Goal: Transaction & Acquisition: Purchase product/service

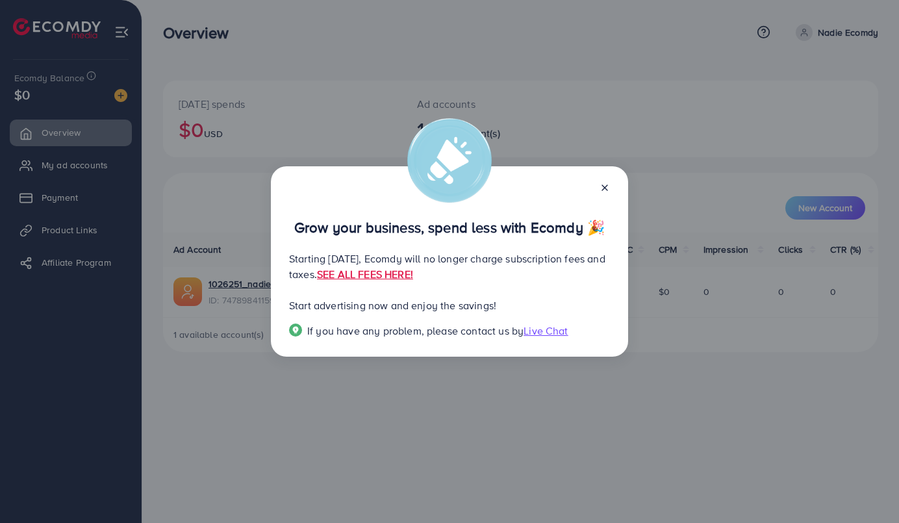
click at [607, 186] on icon at bounding box center [604, 187] width 10 height 10
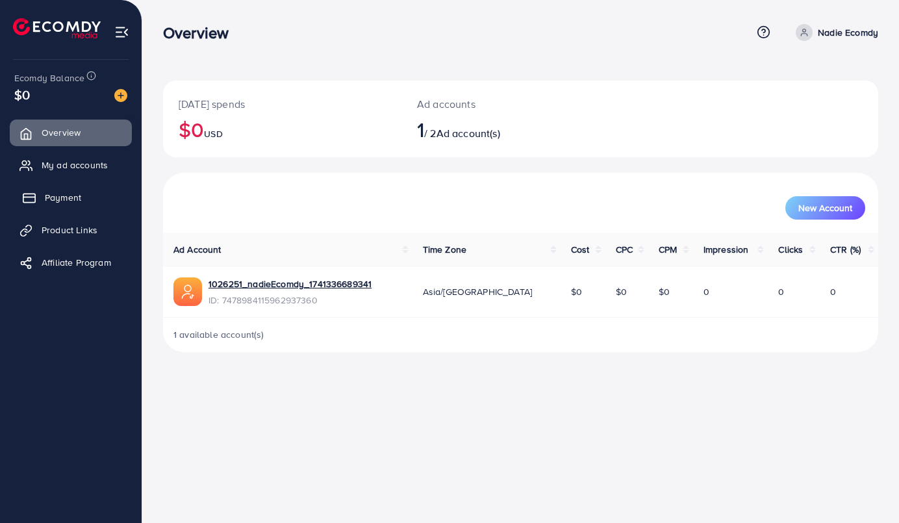
click at [61, 202] on span "Payment" at bounding box center [63, 197] width 36 height 13
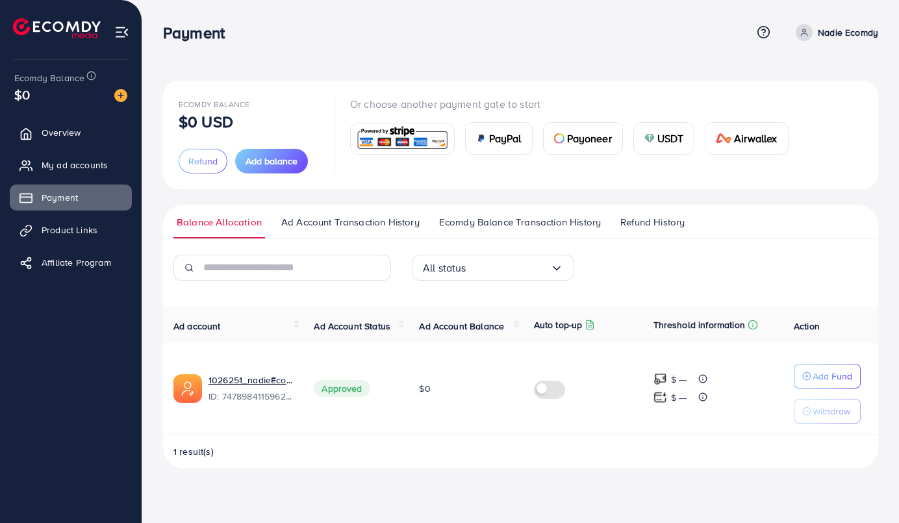
click at [505, 143] on span "PayPal" at bounding box center [505, 139] width 32 height 16
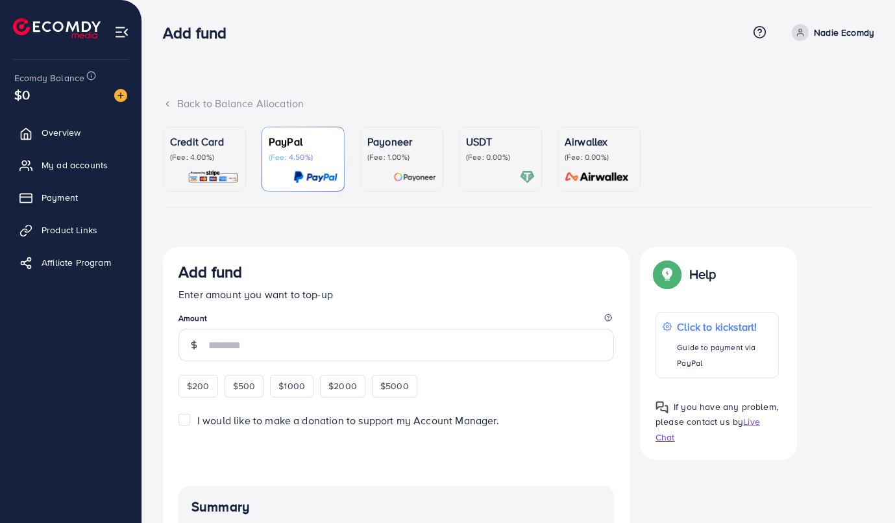
click at [197, 153] on p "(Fee: 4.00%)" at bounding box center [204, 157] width 69 height 10
